Goal: Transaction & Acquisition: Subscribe to service/newsletter

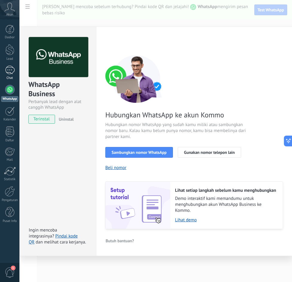
click at [16, 73] on link "Chat" at bounding box center [9, 73] width 19 height 14
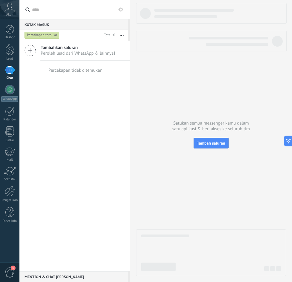
click at [61, 52] on span "Peroleh lead dari WhatsApp & lainnya!" at bounding box center [78, 53] width 74 height 6
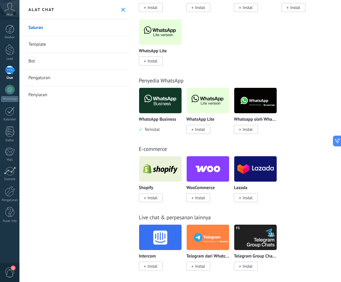
scroll to position [209, 0]
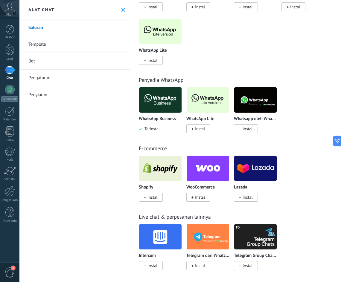
click at [247, 131] on span "Instal" at bounding box center [247, 128] width 10 height 5
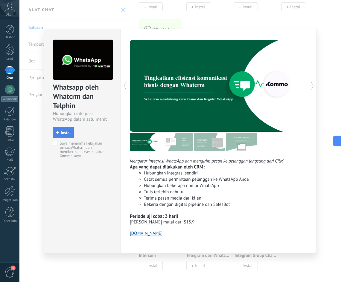
click at [67, 134] on span "Instal" at bounding box center [66, 133] width 10 height 4
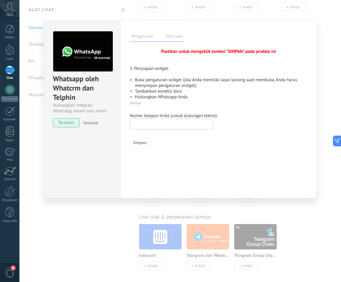
click at [174, 126] on input "text" at bounding box center [171, 124] width 83 height 11
click at [74, 122] on span "terinstal" at bounding box center [66, 122] width 26 height 9
click at [156, 123] on input "text" at bounding box center [171, 124] width 83 height 11
type input "**********"
click at [145, 141] on span "Simpan" at bounding box center [139, 142] width 13 height 4
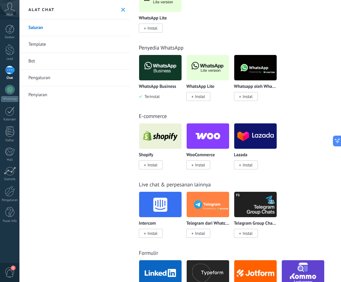
scroll to position [239, 0]
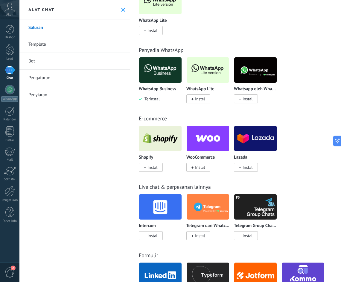
click at [244, 99] on span "Instal" at bounding box center [247, 98] width 10 height 5
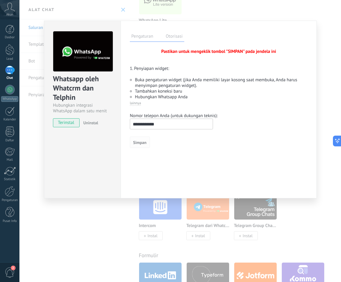
click at [140, 143] on span "Simpan" at bounding box center [139, 142] width 13 height 4
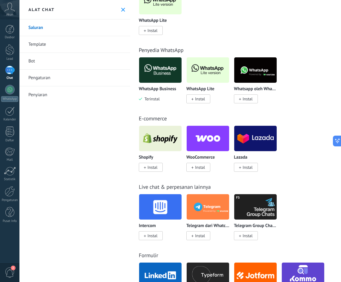
click at [17, 275] on div "2" at bounding box center [9, 272] width 19 height 20
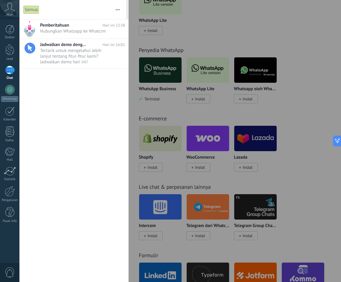
click at [9, 271] on span "0" at bounding box center [10, 272] width 10 height 10
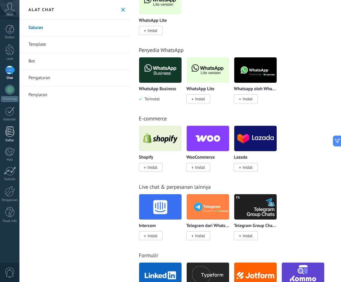
click at [10, 137] on link "Daftar" at bounding box center [9, 134] width 19 height 16
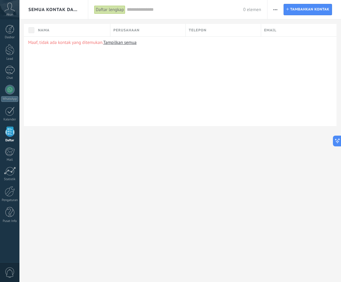
click at [145, 11] on input "text" at bounding box center [185, 10] width 116 height 6
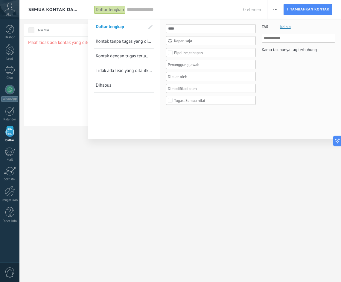
click at [181, 191] on div at bounding box center [170, 141] width 341 height 282
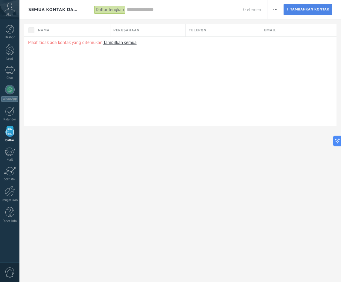
click at [291, 11] on span "Tambahkan kontak" at bounding box center [309, 9] width 39 height 11
click at [291, 7] on span "Tambahkan kontak" at bounding box center [309, 9] width 39 height 11
click at [126, 44] on link "Tampilkan semua" at bounding box center [119, 43] width 33 height 6
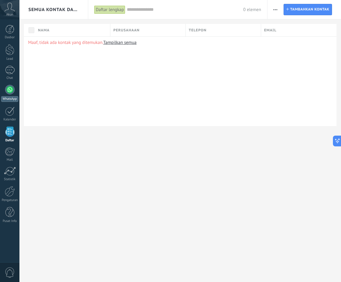
click at [7, 95] on link "WhatsApp" at bounding box center [9, 93] width 19 height 17
